Goal: Task Accomplishment & Management: Complete application form

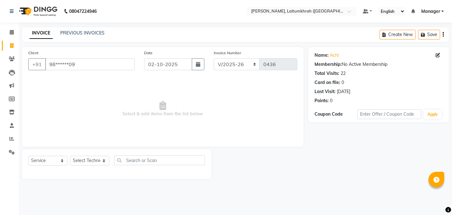
select select "3812"
select select "service"
click at [84, 62] on input "98******09" at bounding box center [89, 64] width 89 height 12
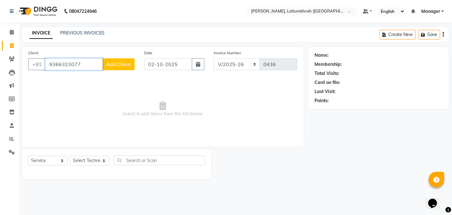
type input "9366323077"
click at [114, 66] on span "Add Client" at bounding box center [118, 64] width 25 height 6
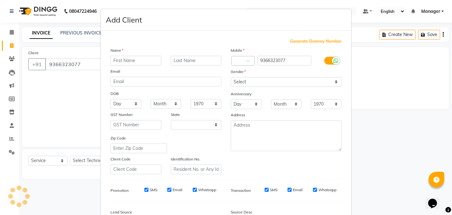
select select "21"
type input "[PERSON_NAME]"
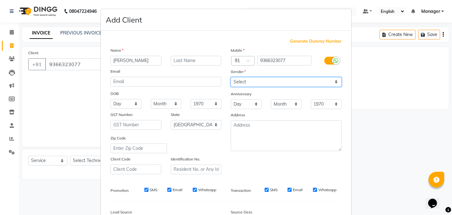
click at [255, 83] on select "Select [DEMOGRAPHIC_DATA] [DEMOGRAPHIC_DATA] Other Prefer Not To Say" at bounding box center [286, 82] width 111 height 10
select select "[DEMOGRAPHIC_DATA]"
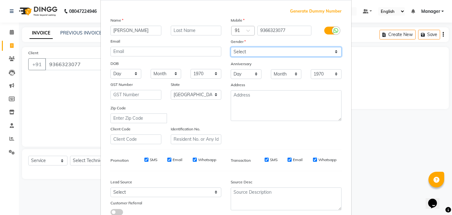
scroll to position [74, 0]
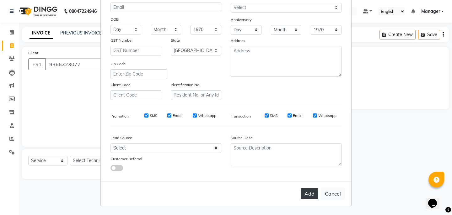
click at [311, 190] on button "Add" at bounding box center [310, 193] width 18 height 11
type input "93******77"
select select
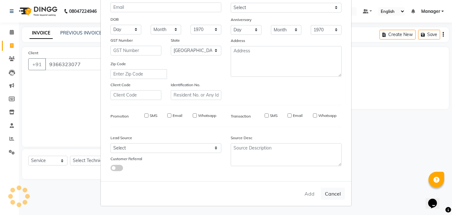
select select "null"
select select
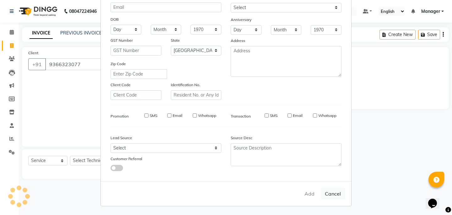
checkbox input "false"
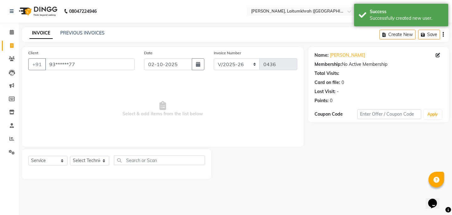
click at [77, 168] on div "Select Service Product Membership Package Voucher Prepaid Gift Card Select Tech…" at bounding box center [116, 163] width 177 height 15
click at [86, 157] on select "Select Technician [PERSON_NAME] Imsen Manager Thangpi Thoi Xenia" at bounding box center [89, 161] width 39 height 10
select select "18614"
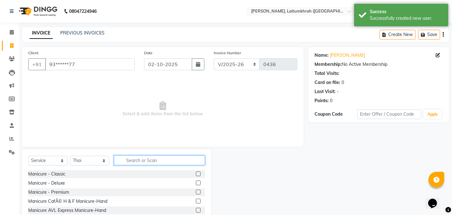
click at [131, 164] on input "text" at bounding box center [159, 161] width 91 height 10
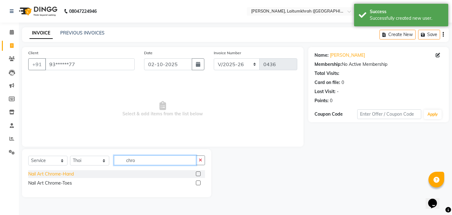
type input "chro"
click at [34, 173] on div "Nail Art Chrome-Hand" at bounding box center [51, 174] width 46 height 7
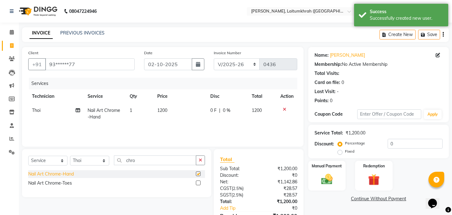
checkbox input "false"
click at [326, 176] on img at bounding box center [326, 180] width 19 height 14
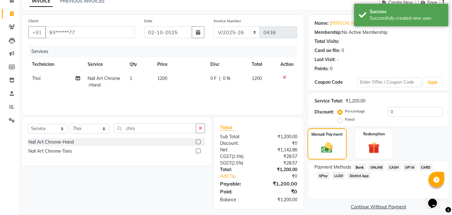
scroll to position [36, 0]
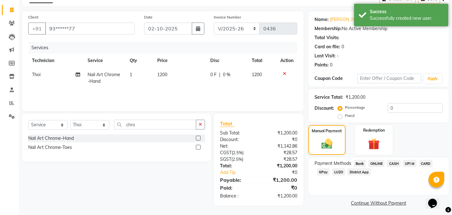
click at [164, 75] on span "1200" at bounding box center [162, 75] width 10 height 6
select select "18614"
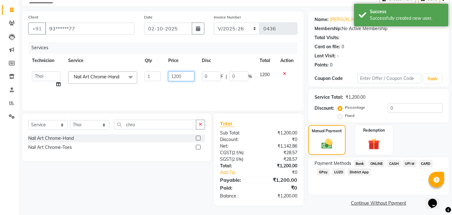
click at [177, 77] on input "1200" at bounding box center [181, 77] width 26 height 10
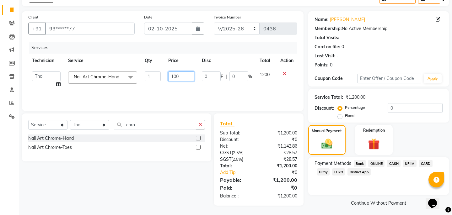
type input "1300"
click at [392, 160] on span "CASH" at bounding box center [393, 163] width 13 height 7
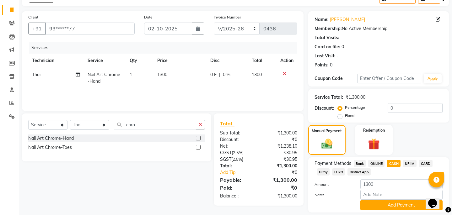
click at [385, 203] on div "Payment Methods Bank ONLINE CASH UPI M CARD GPay LUZO District App Amount: 1300…" at bounding box center [378, 185] width 141 height 55
click at [386, 202] on button "Add Payment" at bounding box center [401, 206] width 82 height 10
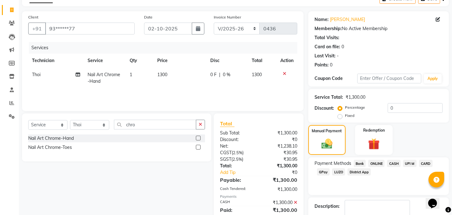
scroll to position [67, 0]
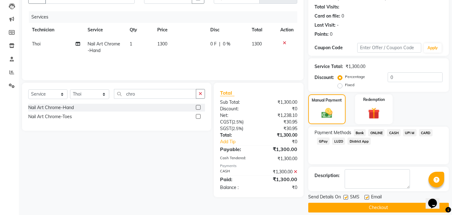
click at [386, 203] on button "Checkout" at bounding box center [378, 208] width 141 height 10
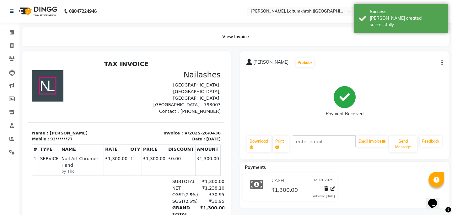
click at [6, 38] on li "Calendar" at bounding box center [9, 32] width 19 height 13
click at [8, 34] on span at bounding box center [11, 32] width 11 height 7
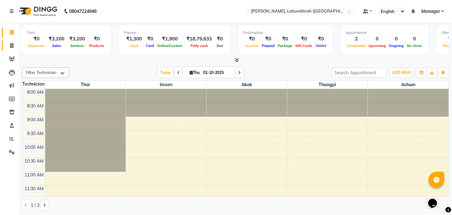
click at [15, 41] on link "Invoice" at bounding box center [9, 46] width 15 height 10
select select "service"
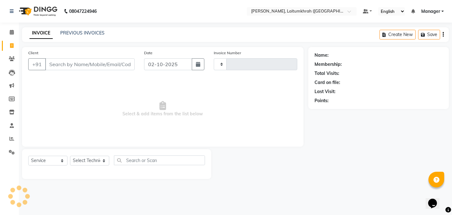
type input "0437"
select select "3812"
click at [92, 157] on select "Select Technician [PERSON_NAME] Imsen Manager Thangpi Thoi Xenia" at bounding box center [89, 161] width 39 height 10
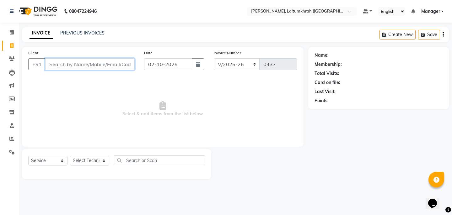
click at [59, 67] on input "Client" at bounding box center [89, 64] width 89 height 12
type input "8794926344"
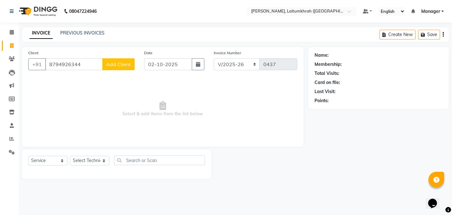
click at [114, 66] on span "Add Client" at bounding box center [118, 64] width 25 height 6
select select "21"
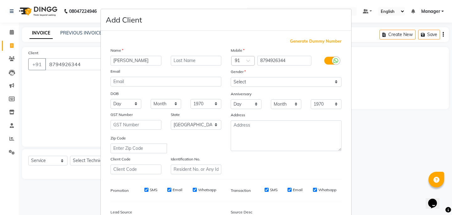
type input "[PERSON_NAME]"
click at [244, 85] on select "Select [DEMOGRAPHIC_DATA] [DEMOGRAPHIC_DATA] Other Prefer Not To Say" at bounding box center [286, 82] width 111 height 10
select select "[DEMOGRAPHIC_DATA]"
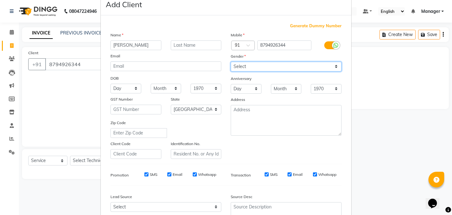
scroll to position [74, 0]
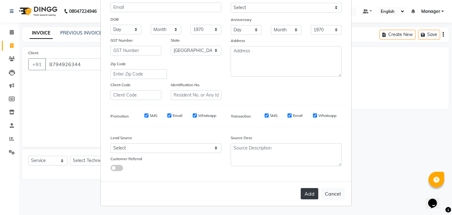
click at [311, 195] on button "Add" at bounding box center [310, 193] width 18 height 11
type input "87******44"
select select
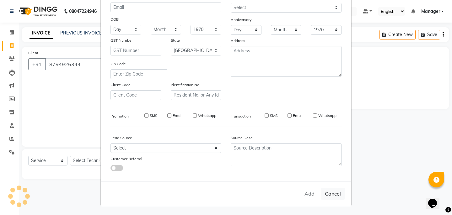
select select "null"
select select
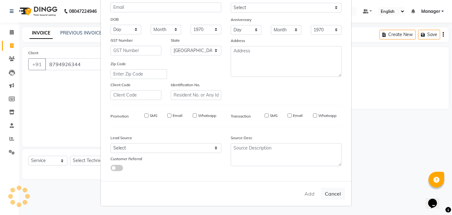
checkbox input "false"
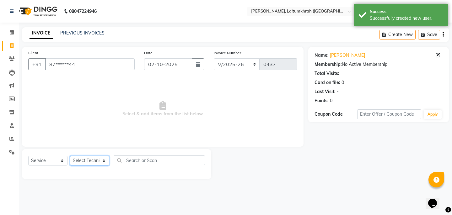
click at [94, 158] on select "Select Technician [PERSON_NAME] Imsen Manager Thangpi Thoi Xenia" at bounding box center [89, 161] width 39 height 10
select select "18616"
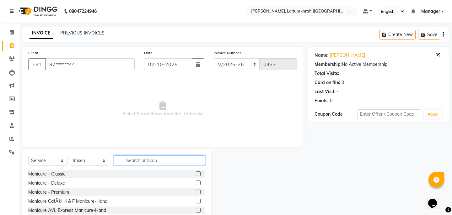
click at [129, 163] on input "text" at bounding box center [159, 161] width 91 height 10
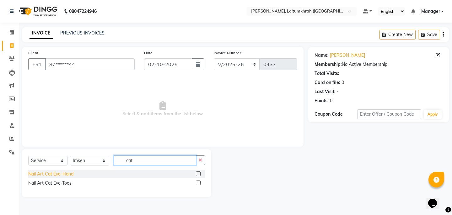
type input "cat"
click at [69, 174] on div "Nail Art Cat Eye-Hand" at bounding box center [50, 174] width 45 height 7
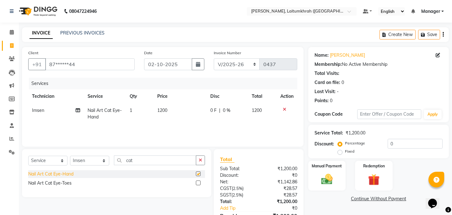
checkbox input "false"
click at [202, 156] on button "button" at bounding box center [200, 161] width 9 height 10
type input "french"
click at [69, 175] on div "Nail Art French Color-Hand" at bounding box center [55, 174] width 55 height 7
checkbox input "false"
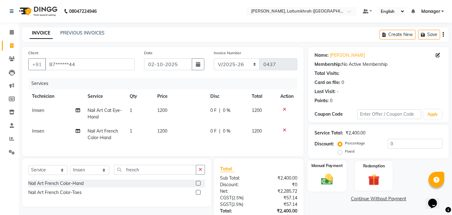
click at [338, 169] on div "Manual Payment" at bounding box center [326, 175] width 39 height 31
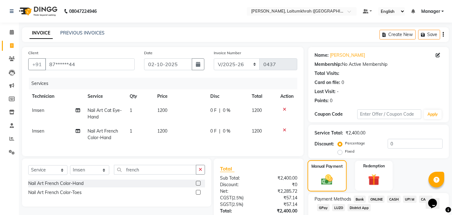
scroll to position [45, 0]
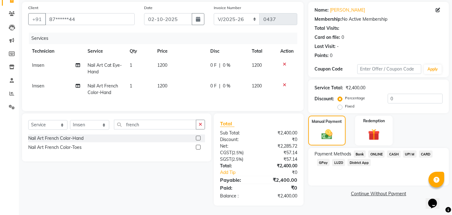
click at [325, 159] on span "GPay" at bounding box center [323, 162] width 13 height 7
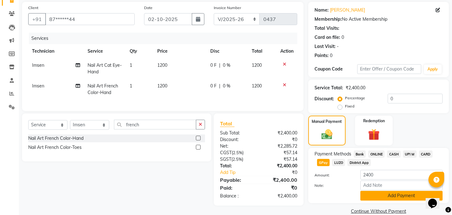
click at [394, 191] on button "Add Payment" at bounding box center [401, 196] width 82 height 10
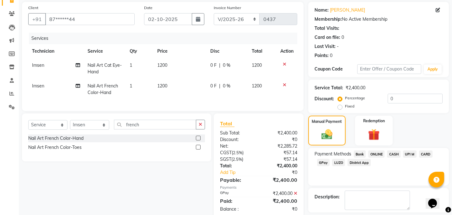
scroll to position [67, 0]
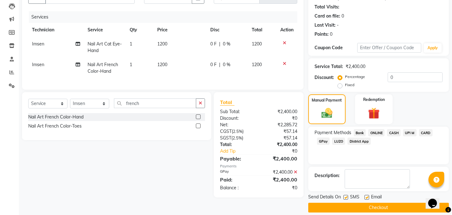
click at [398, 203] on button "Checkout" at bounding box center [378, 208] width 141 height 10
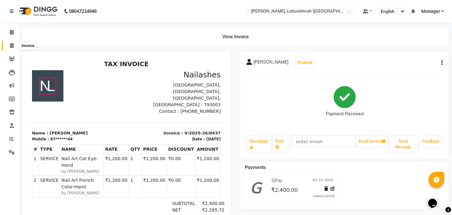
click at [12, 44] on icon at bounding box center [11, 45] width 3 height 5
select select "service"
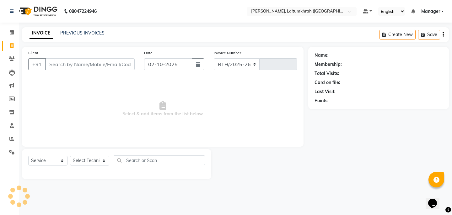
select select "3812"
type input "0438"
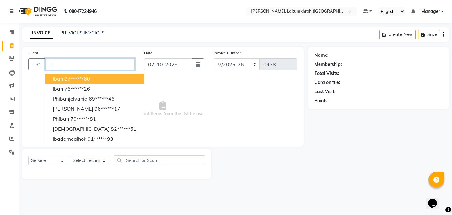
type input "i"
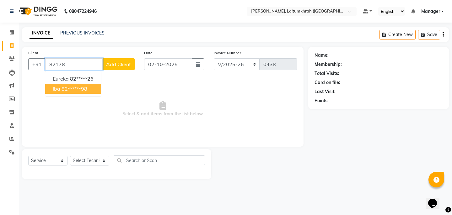
click at [75, 89] on ngb-highlight "82******98" at bounding box center [75, 89] width 26 height 6
type input "82******98"
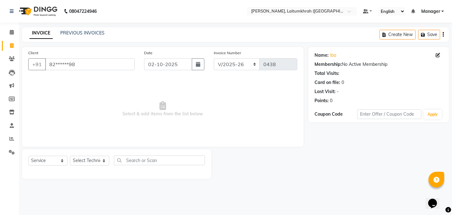
click at [89, 180] on main "INVOICE PREVIOUS INVOICES Create New Save Client +91 82******98 Date [DATE] Inv…" at bounding box center [235, 107] width 433 height 161
click at [89, 159] on select "Select Technician [PERSON_NAME] Imsen Manager Thangpi Thoi Xenia" at bounding box center [89, 161] width 39 height 10
select select "18614"
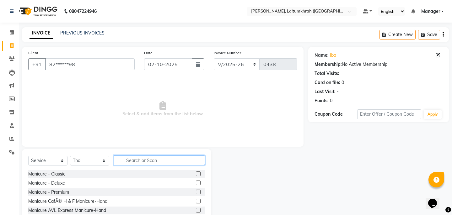
click at [152, 158] on input "text" at bounding box center [159, 161] width 91 height 10
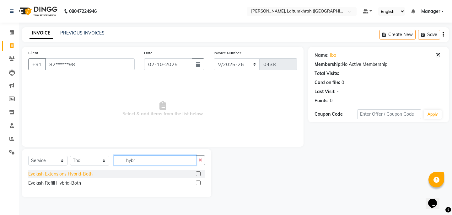
type input "hybr"
click at [79, 175] on div "Eyelash Extensions Hybrid-Both" at bounding box center [60, 174] width 64 height 7
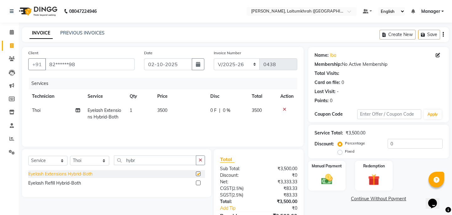
checkbox input "false"
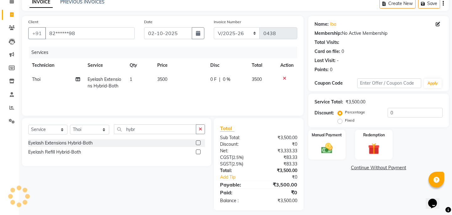
scroll to position [36, 0]
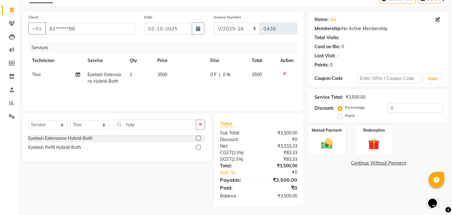
click at [182, 79] on td "3500" at bounding box center [180, 78] width 53 height 21
select select "18614"
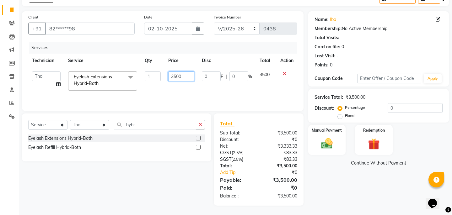
click at [177, 77] on input "3500" at bounding box center [181, 77] width 26 height 10
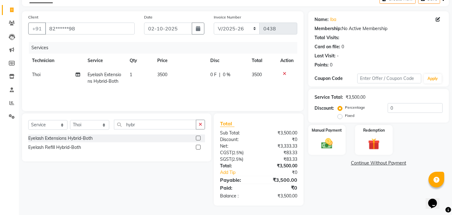
click at [354, 113] on label "Fixed" at bounding box center [349, 116] width 9 height 6
click at [343, 114] on input "Fixed" at bounding box center [341, 116] width 4 height 4
radio input "true"
click at [403, 110] on input "0" at bounding box center [415, 108] width 55 height 10
type input "500"
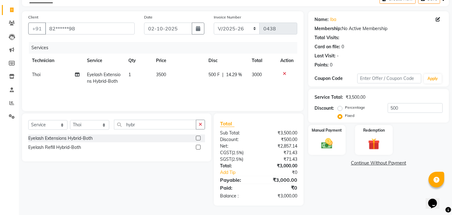
click at [341, 184] on div "Name: Iba Membership: No Active Membership Total Visits: Card on file: 0 Last V…" at bounding box center [380, 108] width 145 height 195
click at [320, 142] on img at bounding box center [326, 144] width 19 height 14
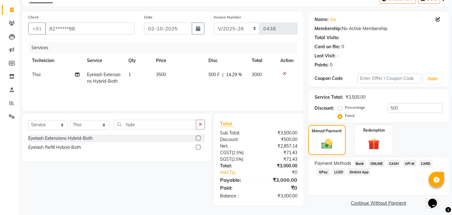
click at [396, 160] on span "CASH" at bounding box center [393, 163] width 13 height 7
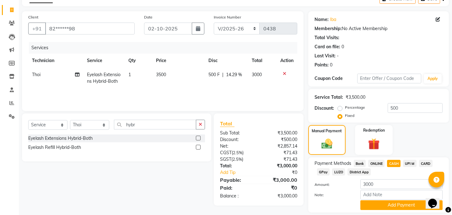
scroll to position [49, 0]
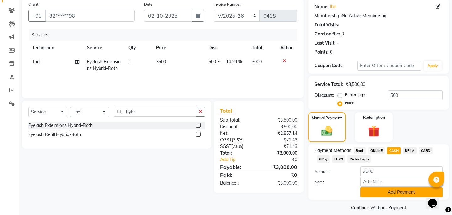
click at [379, 188] on button "Add Payment" at bounding box center [401, 193] width 82 height 10
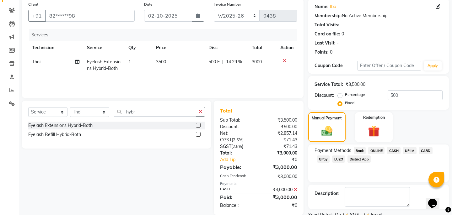
scroll to position [67, 0]
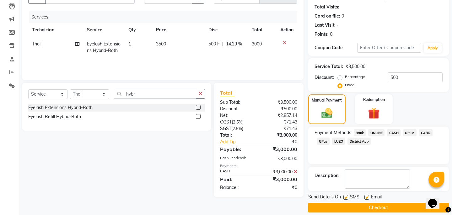
click at [381, 203] on button "Checkout" at bounding box center [378, 208] width 141 height 10
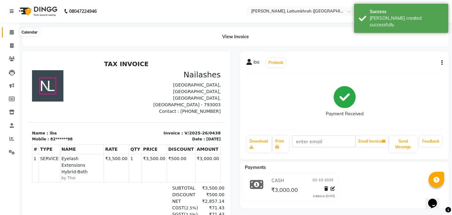
click at [12, 34] on icon at bounding box center [12, 32] width 4 height 5
